Goal: Information Seeking & Learning: Learn about a topic

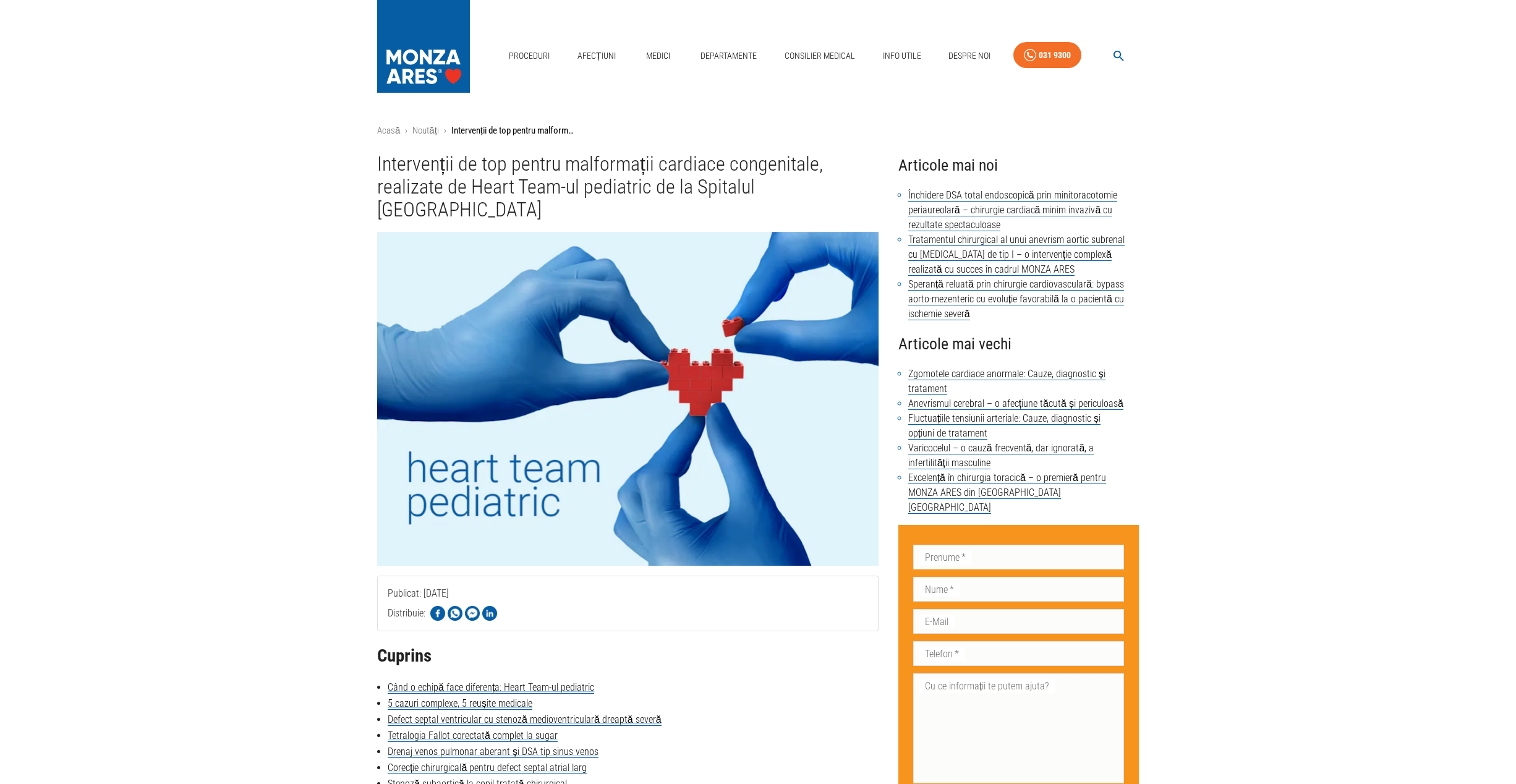
click at [426, 131] on link "Noutăți" at bounding box center [425, 131] width 27 height 11
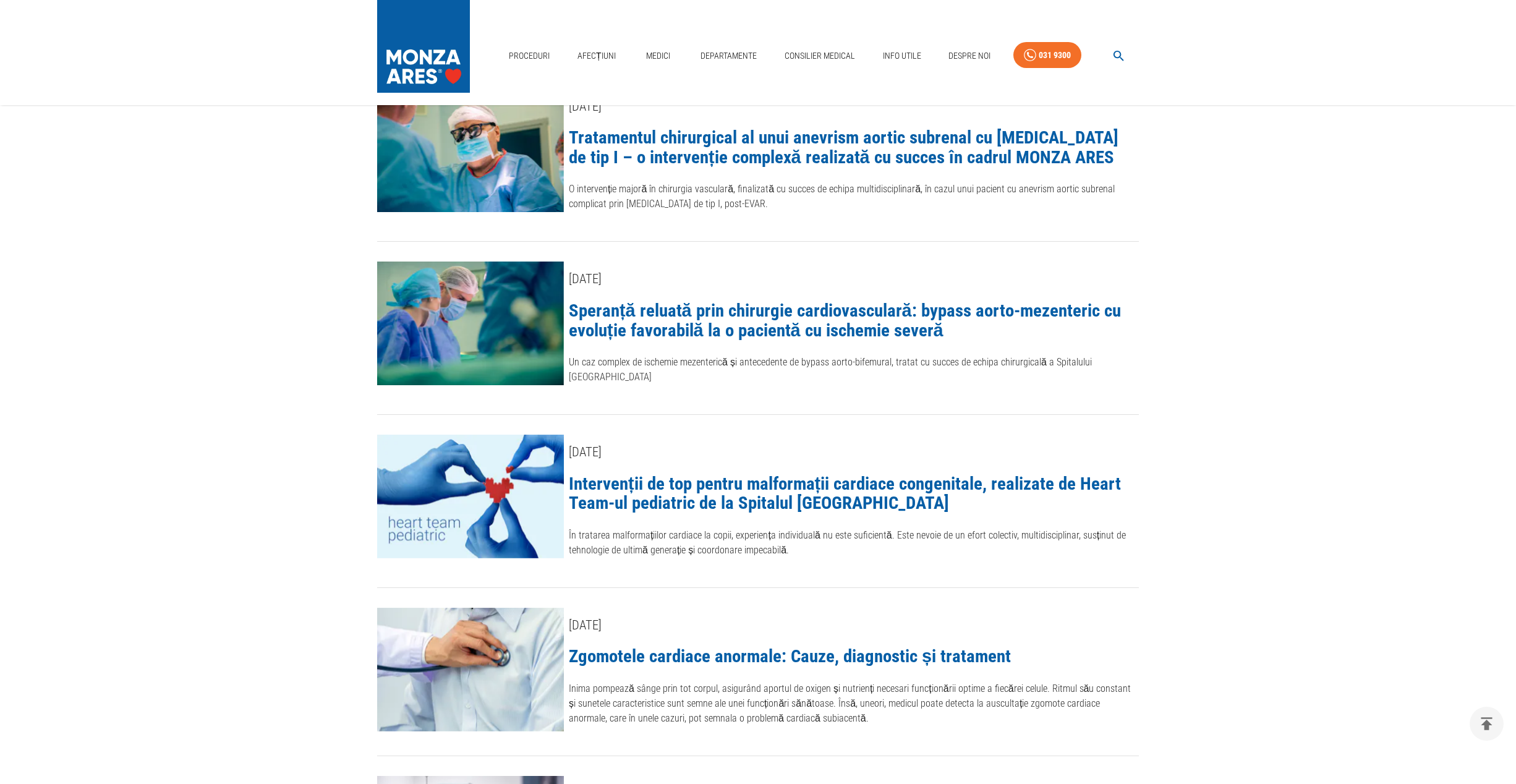
scroll to position [496, 0]
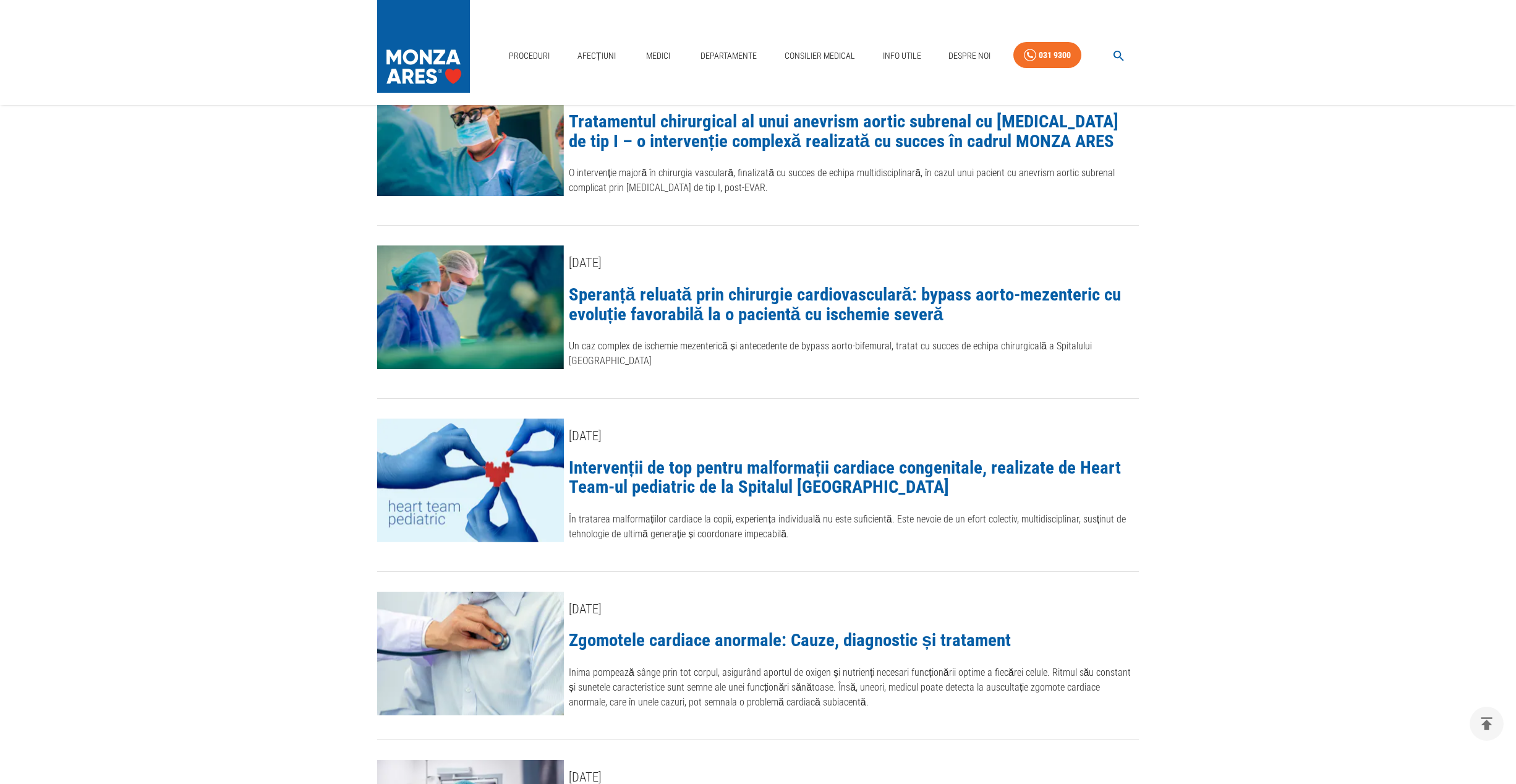
click at [550, 505] on img at bounding box center [470, 480] width 187 height 123
